Goal: Transaction & Acquisition: Subscribe to service/newsletter

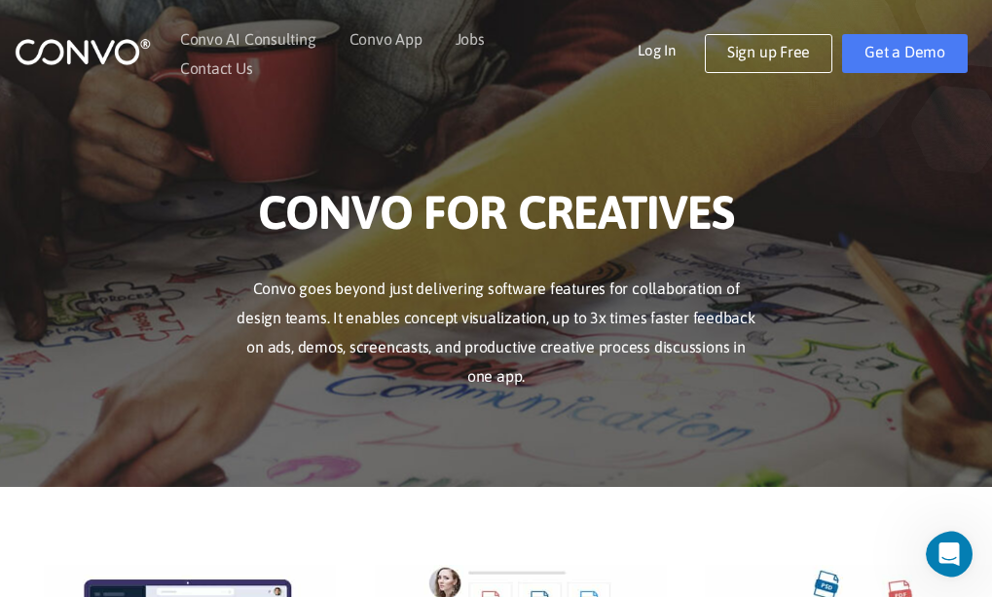
scroll to position [522, 0]
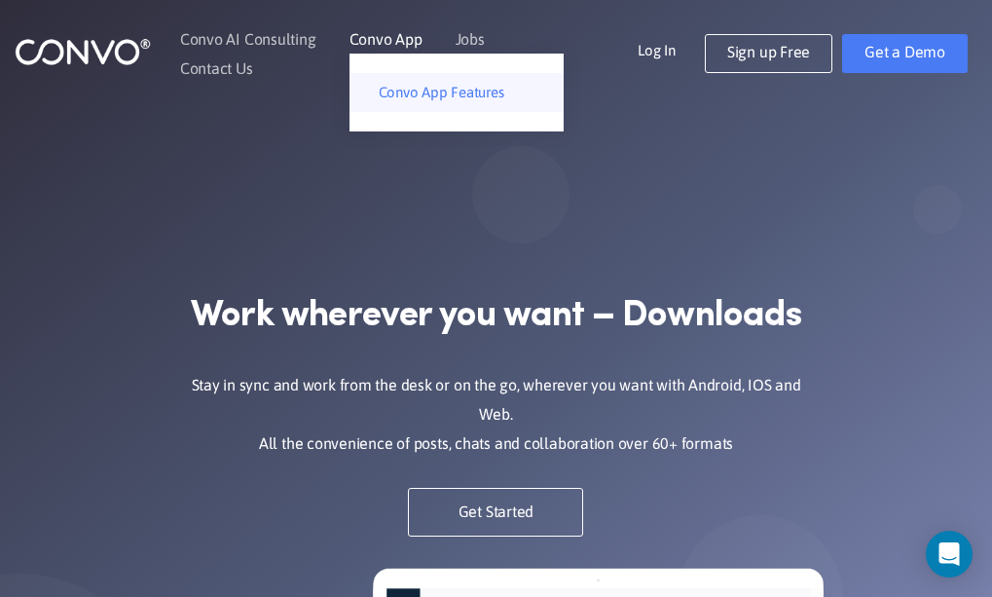
click at [402, 101] on link "Convo App Features" at bounding box center [457, 92] width 214 height 39
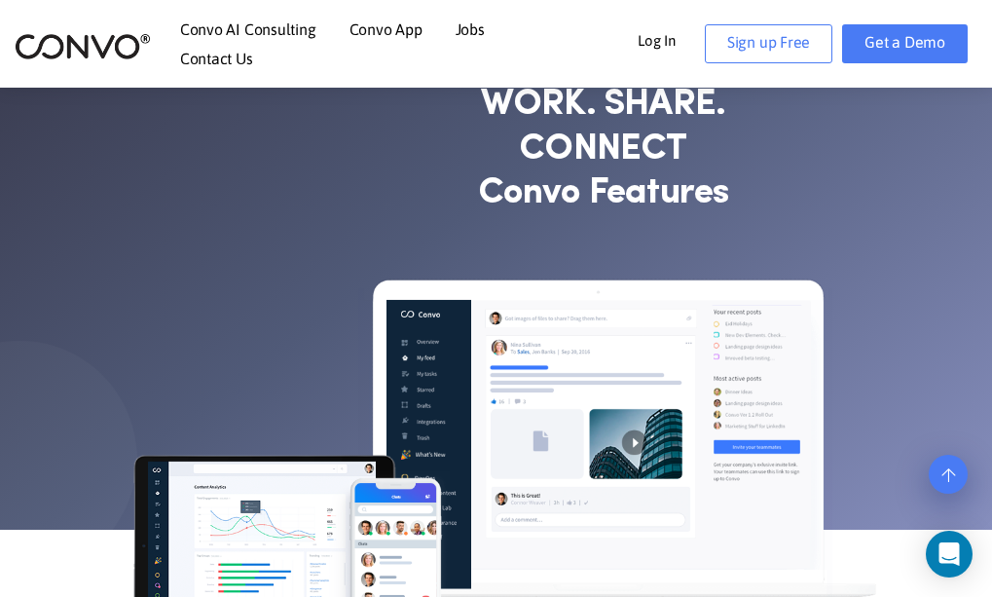
scroll to position [210, 0]
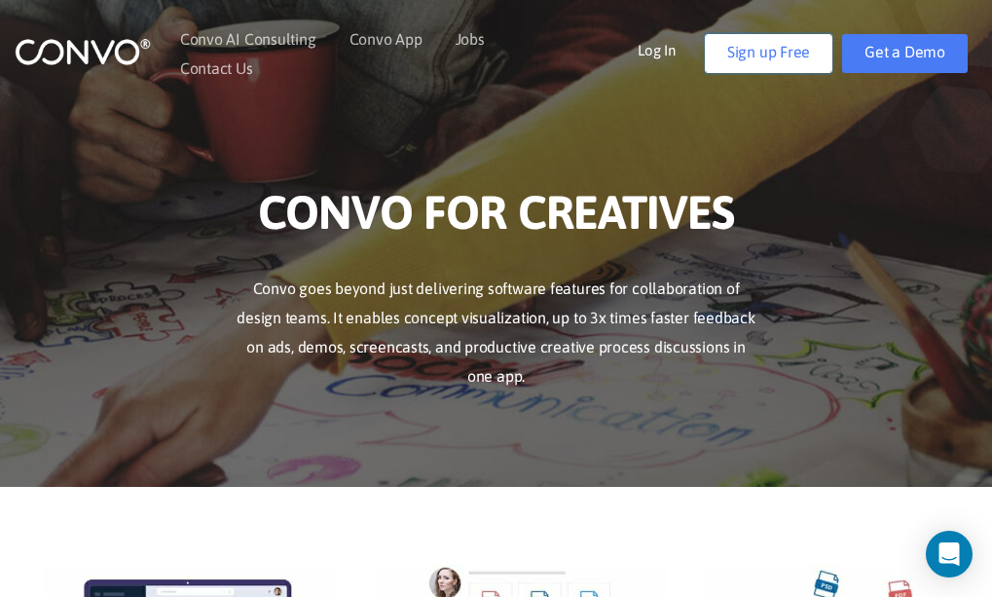
click at [778, 52] on link "Sign up Free" at bounding box center [769, 53] width 128 height 39
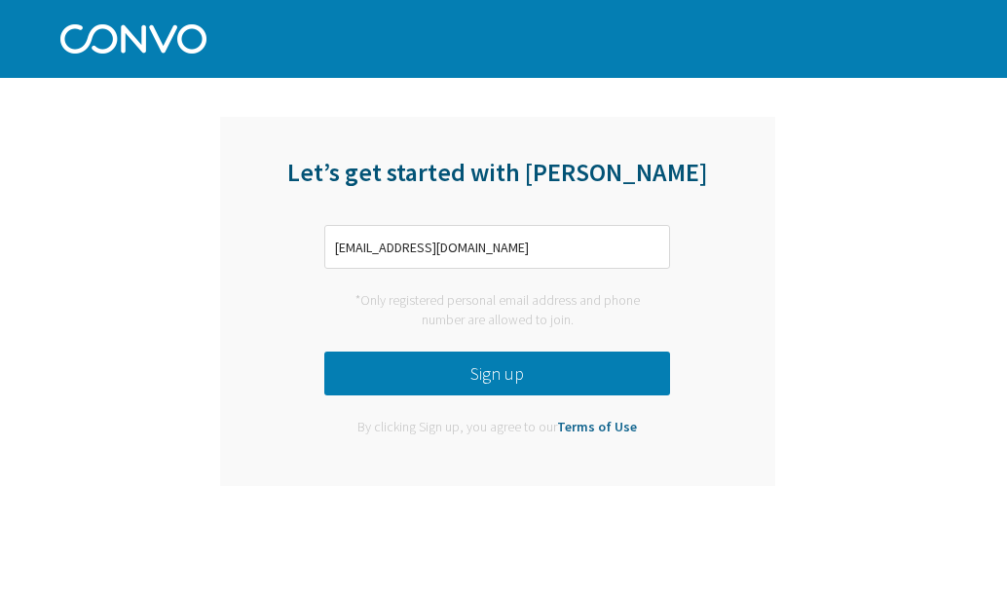
click at [526, 371] on button "Sign up" at bounding box center [497, 374] width 346 height 44
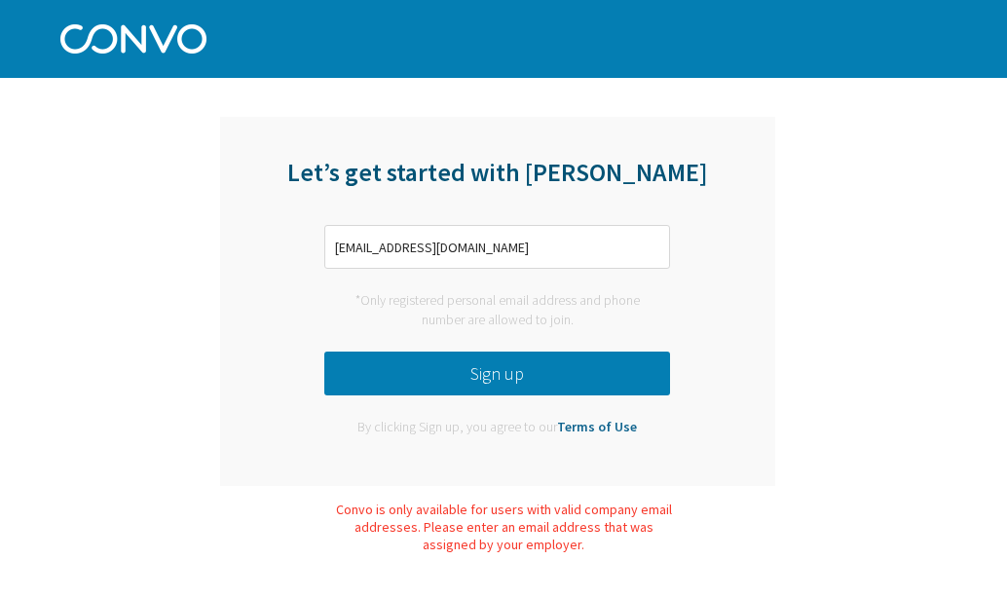
click at [526, 371] on button "Sign up" at bounding box center [497, 374] width 346 height 44
click at [455, 243] on input "[EMAIL_ADDRESS][DOMAIN_NAME]" at bounding box center [497, 247] width 346 height 44
click at [470, 369] on button "Sign up" at bounding box center [497, 374] width 346 height 44
click at [440, 393] on button "Sign up" at bounding box center [497, 374] width 346 height 44
click at [446, 247] on input "irdhuri@gmail.com" at bounding box center [497, 247] width 346 height 44
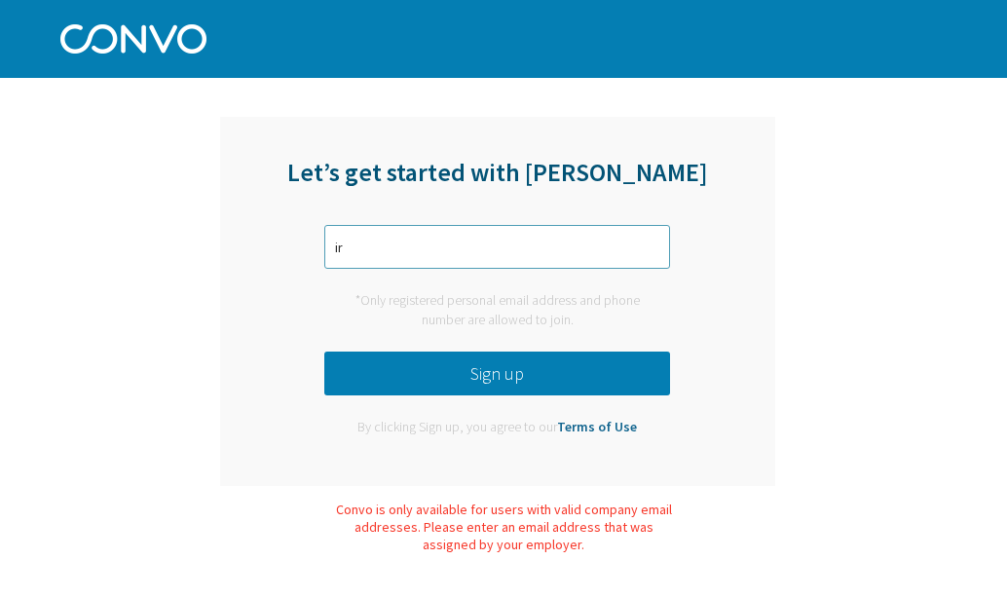
type input "i"
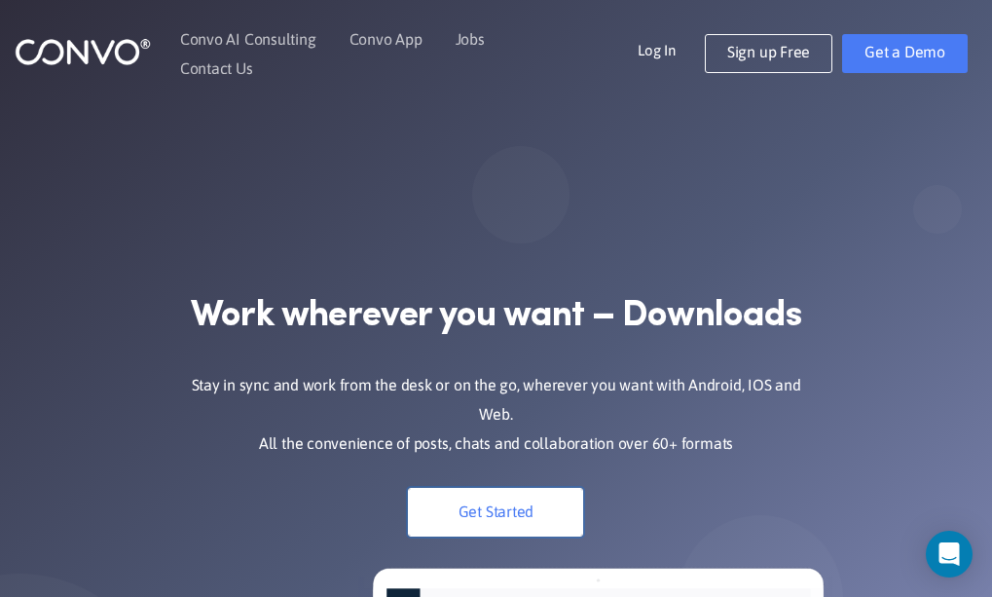
click at [496, 488] on link "Get Started" at bounding box center [495, 512] width 175 height 49
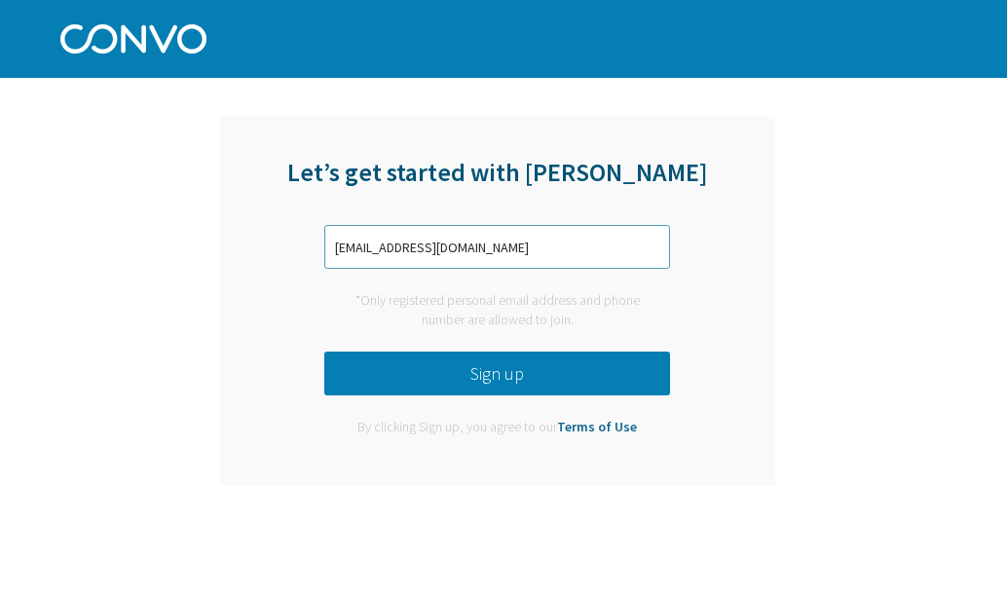
type input "irdhuri@gmail.com"
click at [513, 360] on button "Sign up" at bounding box center [497, 374] width 346 height 44
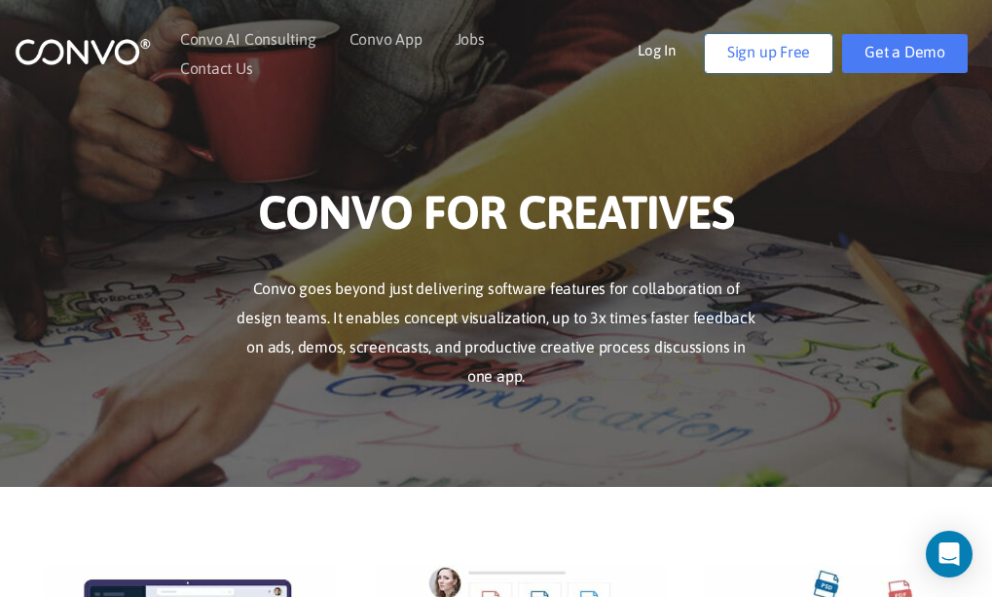
click at [803, 49] on link "Sign up Free" at bounding box center [769, 53] width 128 height 39
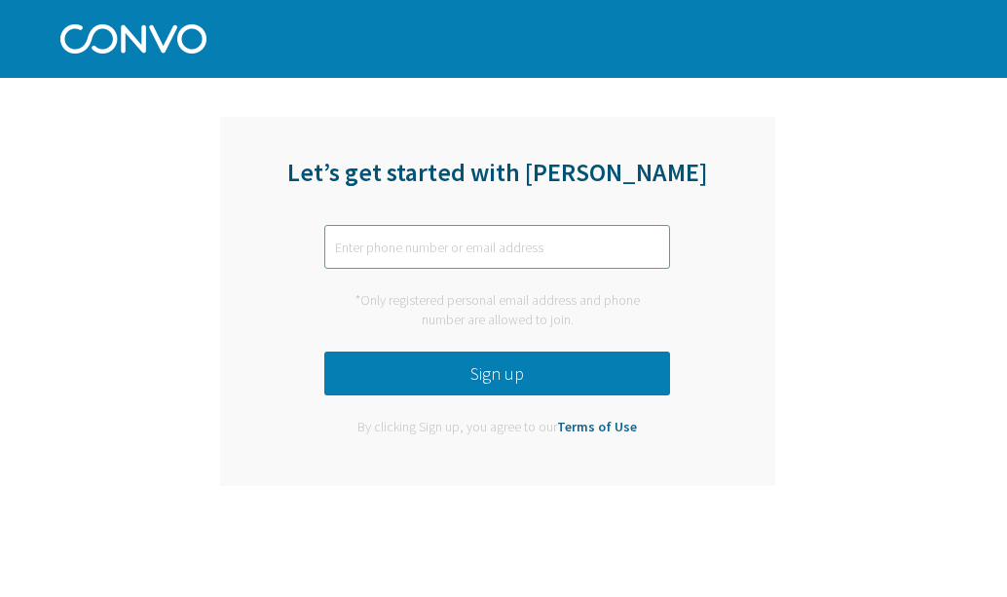
click at [396, 264] on input "text" at bounding box center [497, 247] width 346 height 44
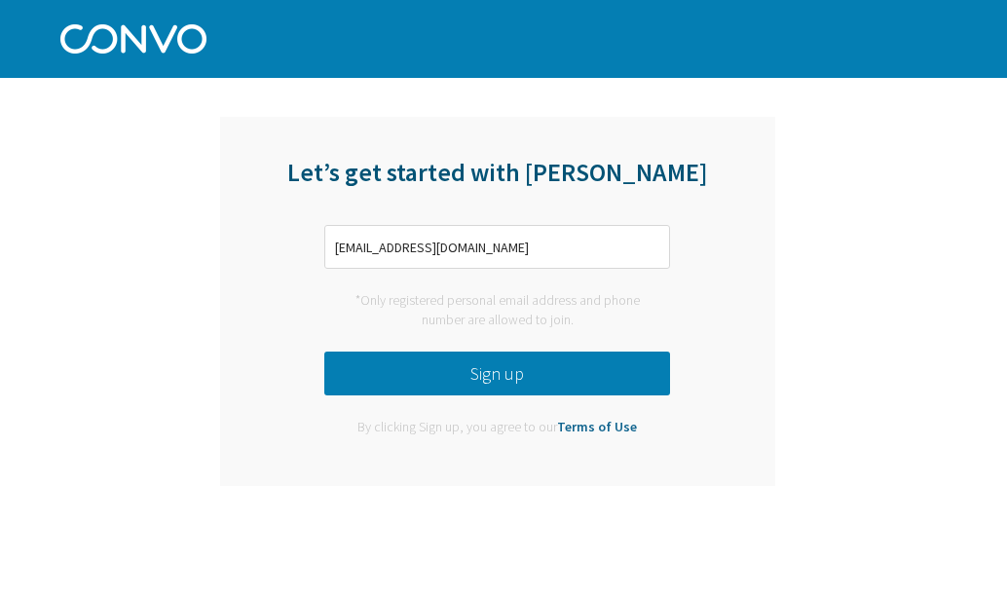
click at [467, 368] on button "Sign up" at bounding box center [497, 374] width 346 height 44
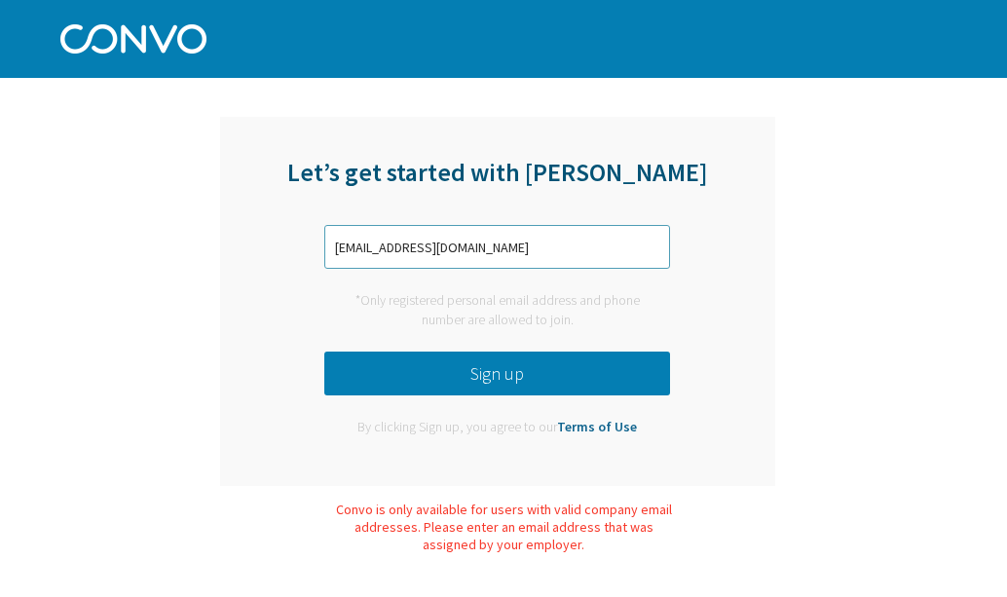
click at [485, 237] on input "[EMAIL_ADDRESS][DOMAIN_NAME]" at bounding box center [497, 247] width 346 height 44
type input "i"
type input "9867798490"
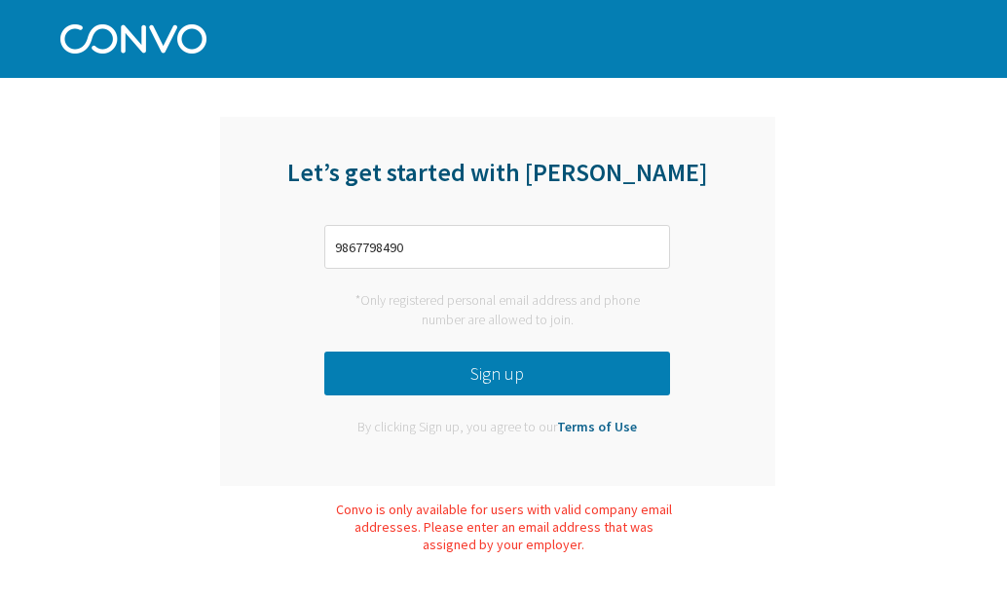
click at [463, 372] on button "Sign up" at bounding box center [497, 374] width 346 height 44
